Goal: Information Seeking & Learning: Learn about a topic

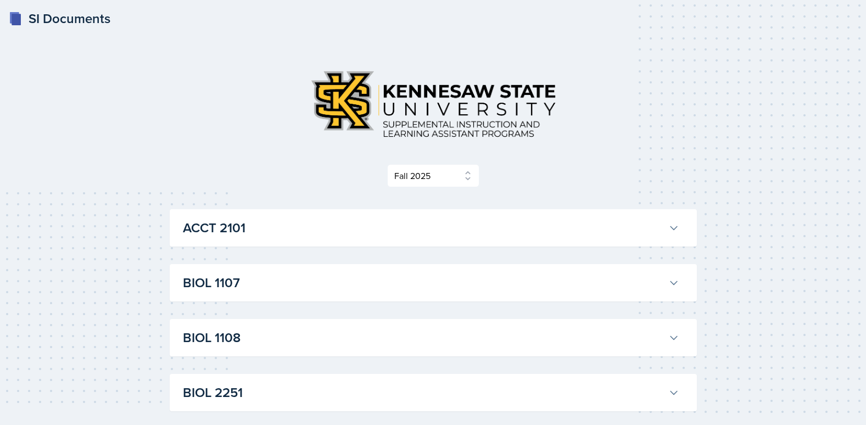
select select "2bed604d-1099-4043-b1bc-2365e8740244"
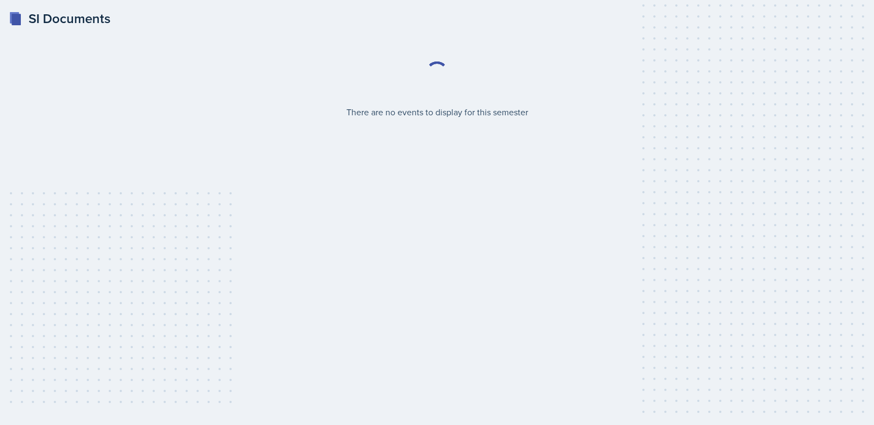
select select "2bed604d-1099-4043-b1bc-2365e8740244"
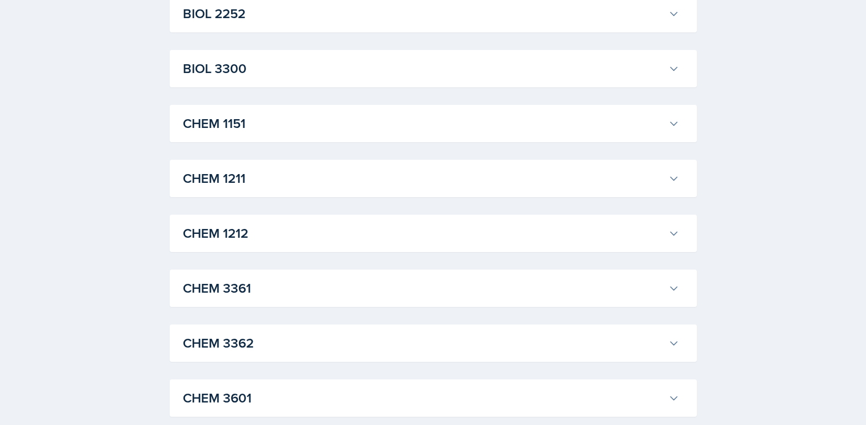
scroll to position [549, 0]
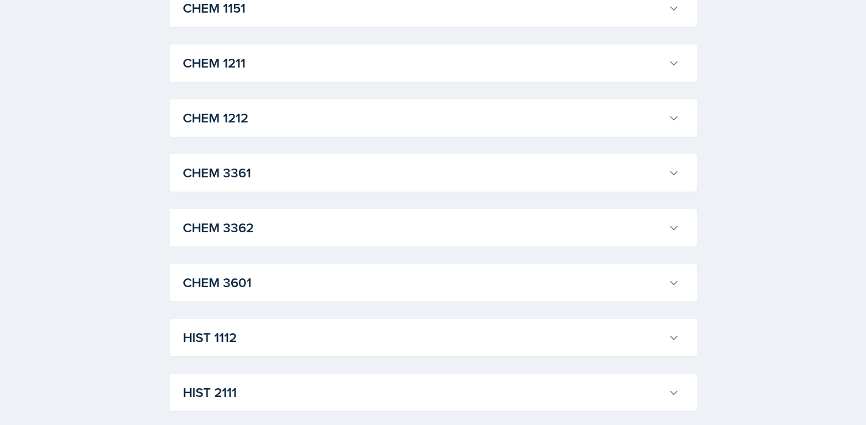
click at [250, 285] on h3 "CHEM 3601" at bounding box center [423, 283] width 481 height 20
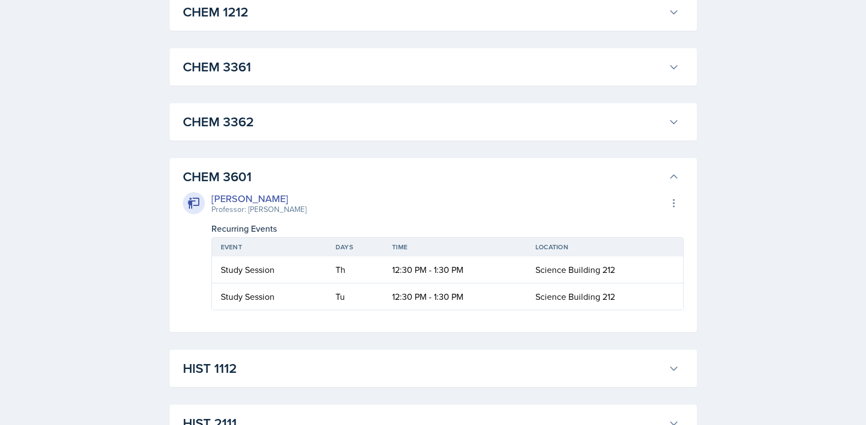
scroll to position [659, 0]
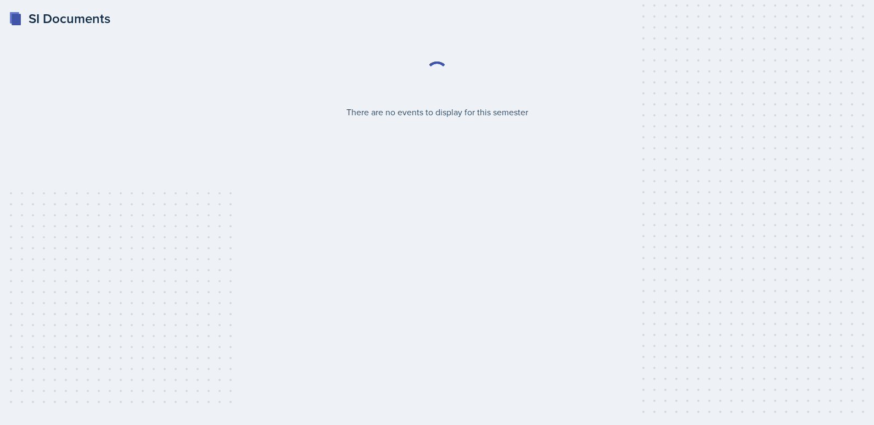
select select "2bed604d-1099-4043-b1bc-2365e8740244"
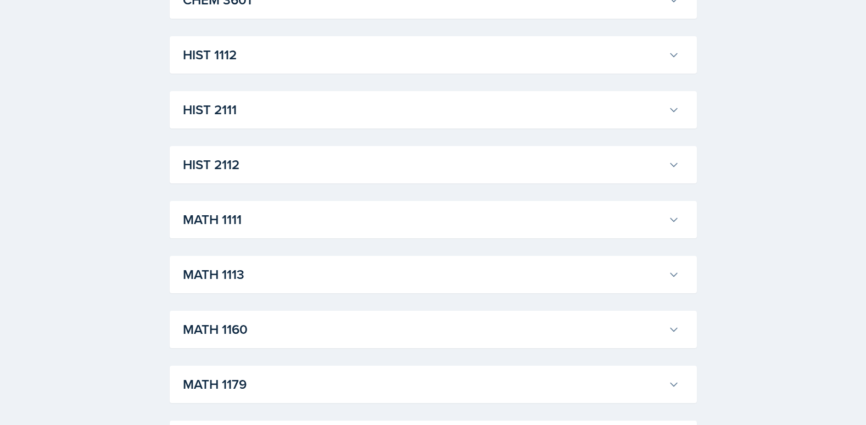
scroll to position [878, 0]
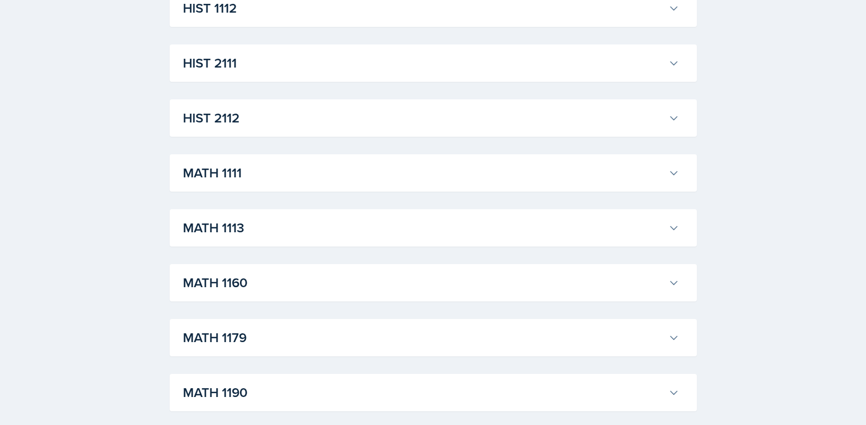
click at [229, 386] on h3 "MATH 1190" at bounding box center [423, 393] width 481 height 20
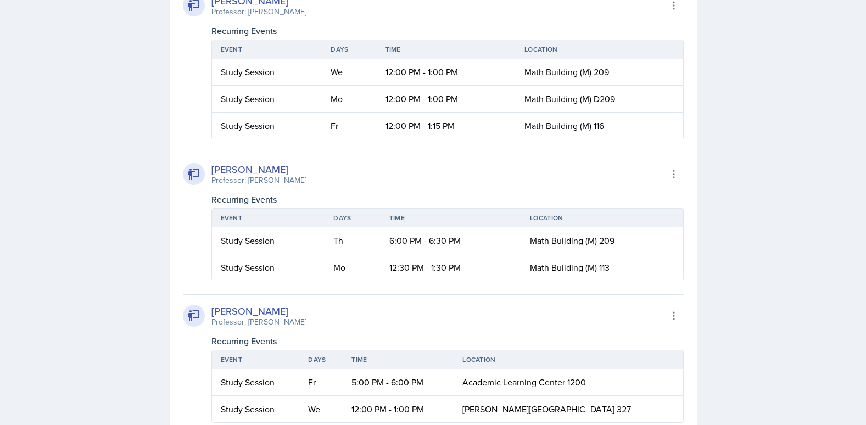
scroll to position [1921, 0]
